Goal: Task Accomplishment & Management: Manage account settings

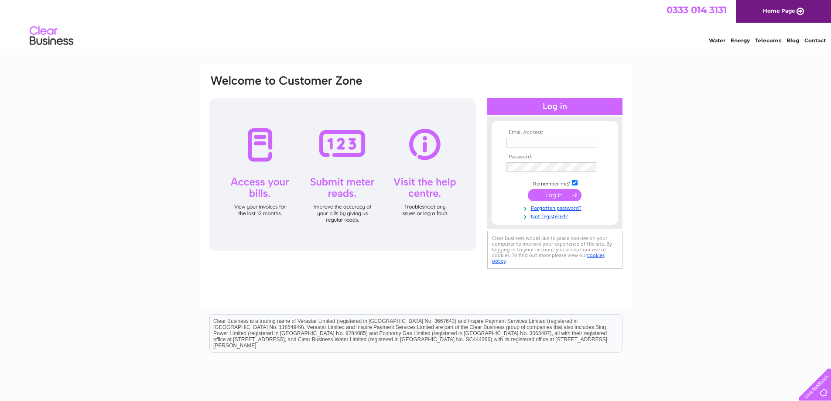
type input "[EMAIL_ADDRESS][DOMAIN_NAME]"
click at [557, 196] on input "submit" at bounding box center [555, 195] width 54 height 12
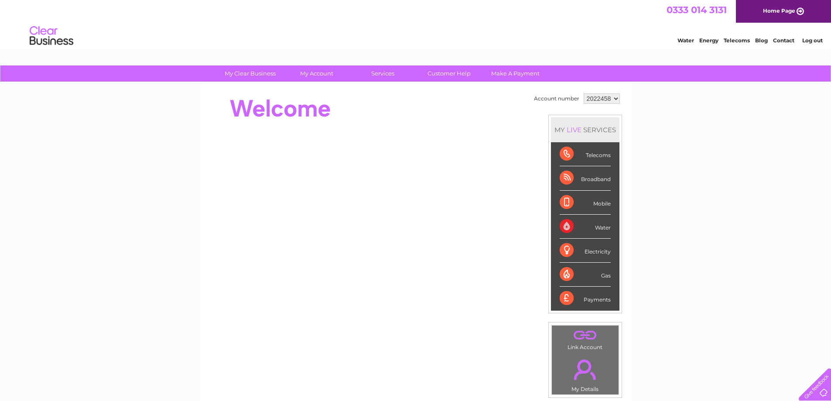
drag, startPoint x: 587, startPoint y: 97, endPoint x: 598, endPoint y: 96, distance: 10.9
click at [598, 96] on select "2022458" at bounding box center [602, 98] width 36 height 10
click at [584, 93] on select "2022458" at bounding box center [602, 98] width 36 height 10
click at [594, 302] on div "Payments" at bounding box center [585, 299] width 51 height 24
click at [566, 294] on div "Payments" at bounding box center [585, 299] width 51 height 24
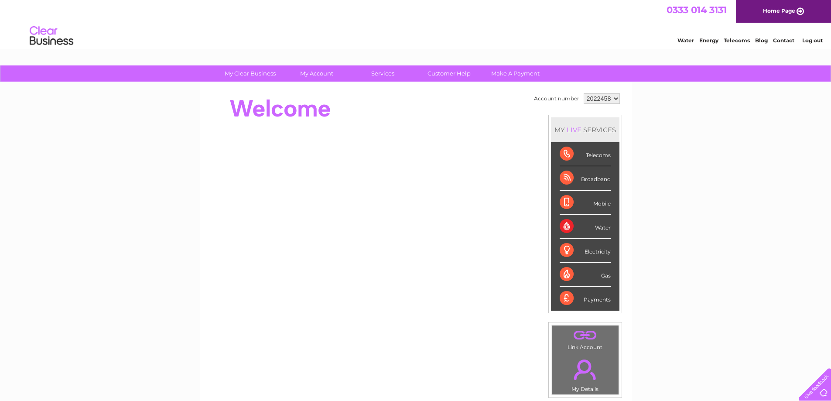
click at [588, 301] on div "Payments" at bounding box center [585, 299] width 51 height 24
click at [601, 96] on select "2022458" at bounding box center [602, 98] width 36 height 10
click at [584, 93] on select "2022458" at bounding box center [602, 98] width 36 height 10
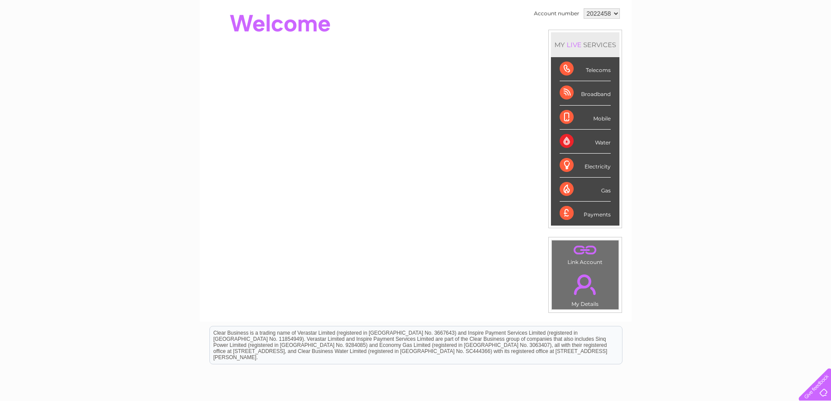
scroll to position [87, 0]
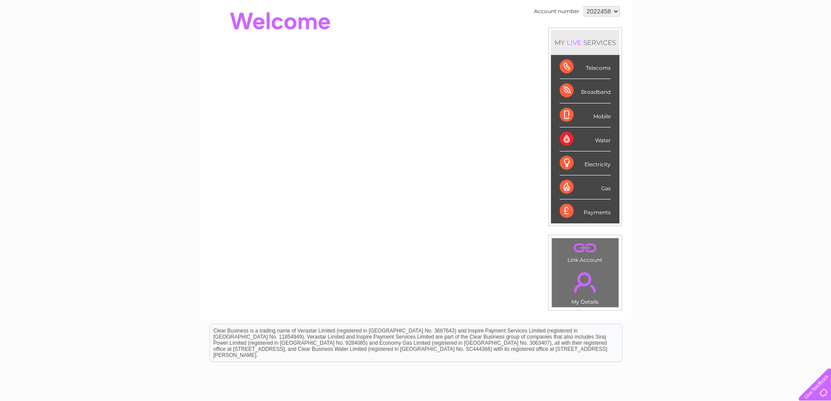
click at [576, 288] on link "." at bounding box center [585, 282] width 62 height 31
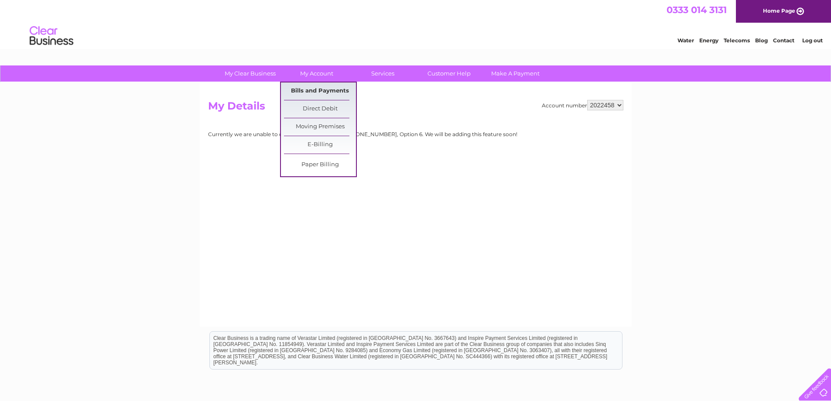
click at [324, 90] on link "Bills and Payments" at bounding box center [320, 90] width 72 height 17
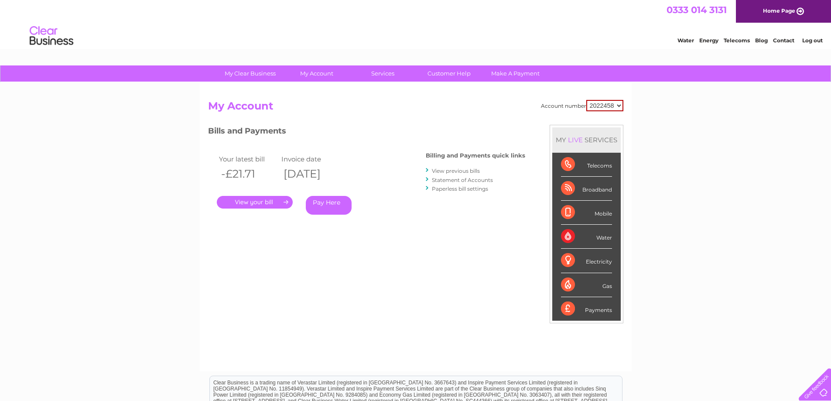
click at [262, 203] on link "." at bounding box center [255, 202] width 76 height 13
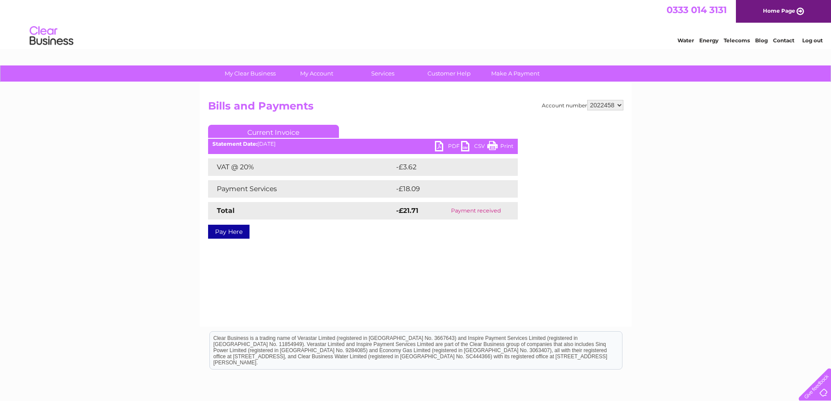
click at [446, 146] on link "PDF" at bounding box center [448, 147] width 26 height 13
